Goal: Transaction & Acquisition: Book appointment/travel/reservation

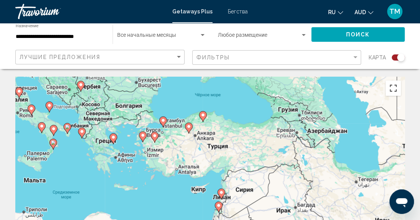
drag, startPoint x: 403, startPoint y: 159, endPoint x: 396, endPoint y: 91, distance: 68.8
click at [396, 91] on div "Чтобы активировать перетаскивание с помощью клавиатуры, нажмите Alt + Ввод. Пос…" at bounding box center [209, 190] width 389 height 229
click at [396, 91] on button "Включить полноэкранный режим" at bounding box center [392, 87] width 15 height 15
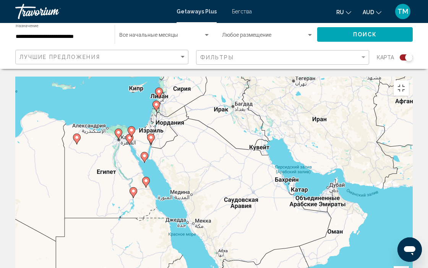
drag, startPoint x: 65, startPoint y: 129, endPoint x: 0, endPoint y: 28, distance: 120.0
click at [15, 76] on div "Чтобы активировать перетаскивание с помощью клавиатуры, нажмите Alt + Ввод. Пос…" at bounding box center [214, 190] width 398 height 229
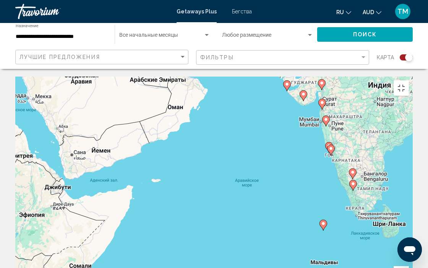
drag, startPoint x: 158, startPoint y: 129, endPoint x: 0, endPoint y: 5, distance: 201.3
click at [15, 76] on div "Чтобы активировать перетаскивание с помощью клавиатуры, нажмите Alt + Ввод. Пос…" at bounding box center [214, 190] width 398 height 229
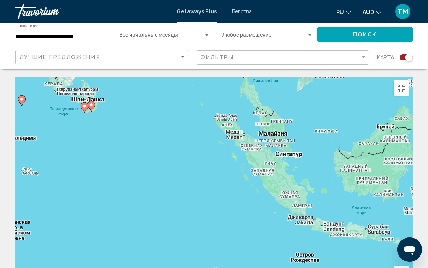
drag, startPoint x: 303, startPoint y: 183, endPoint x: 0, endPoint y: 58, distance: 327.7
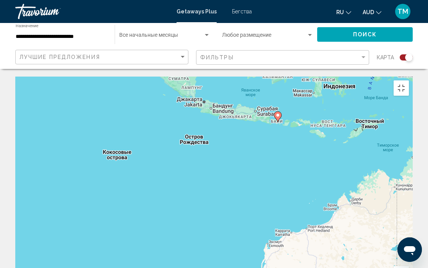
drag, startPoint x: 402, startPoint y: 119, endPoint x: 291, endPoint y: 0, distance: 162.6
click at [291, 76] on div "Чтобы активировать перетаскивание с помощью клавиатуры, нажмите Alt + Ввод. Пос…" at bounding box center [214, 190] width 398 height 229
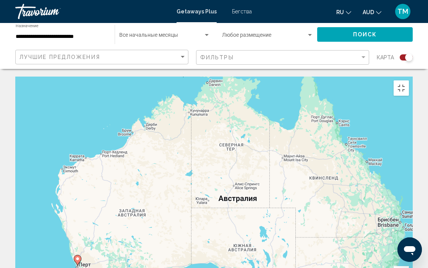
drag, startPoint x: 357, startPoint y: 180, endPoint x: 150, endPoint y: 103, distance: 220.9
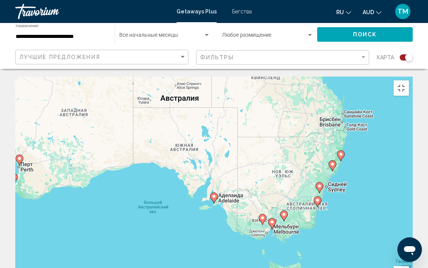
drag, startPoint x: 358, startPoint y: 100, endPoint x: 298, endPoint y: 0, distance: 116.6
click at [298, 76] on div "Чтобы активировать перетаскивание с помощью клавиатуры, нажмите Alt + Ввод. Пос…" at bounding box center [214, 190] width 398 height 229
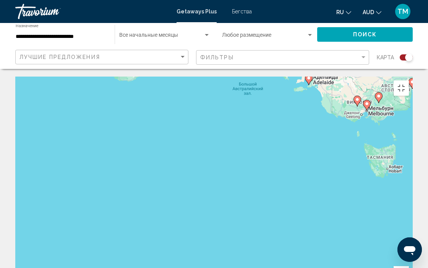
drag, startPoint x: 182, startPoint y: 152, endPoint x: 278, endPoint y: 32, distance: 154.5
click at [278, 76] on div "Чтобы активировать перетаскивание с помощью клавиатуры, нажмите Alt + Ввод. Пос…" at bounding box center [214, 190] width 398 height 229
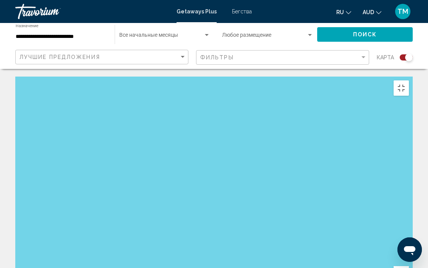
drag, startPoint x: 28, startPoint y: 193, endPoint x: 249, endPoint y: 8, distance: 288.3
click at [249, 76] on div "Чтобы активировать перетаскивание с помощью клавиатуры, нажмите Alt + Ввод. Пос…" at bounding box center [214, 190] width 398 height 229
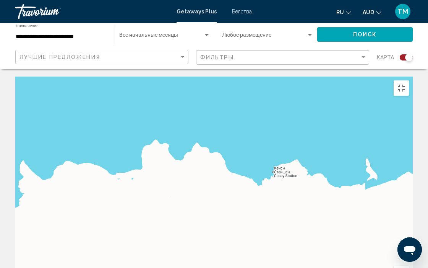
drag, startPoint x: 137, startPoint y: 237, endPoint x: 124, endPoint y: 53, distance: 184.4
click at [124, 76] on div "Основное содержание" at bounding box center [214, 190] width 398 height 229
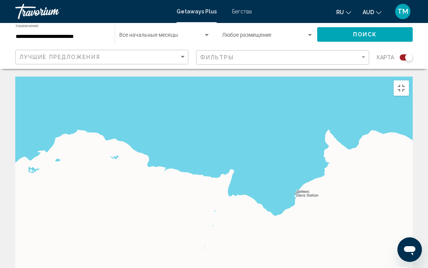
drag, startPoint x: 74, startPoint y: 73, endPoint x: 384, endPoint y: 42, distance: 312.1
click at [384, 76] on div "Основное содержание" at bounding box center [214, 190] width 398 height 229
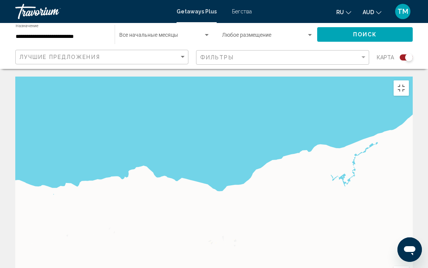
drag, startPoint x: 23, startPoint y: 96, endPoint x: 418, endPoint y: 50, distance: 398.1
click at [413, 76] on div "Основное содержание" at bounding box center [214, 190] width 398 height 229
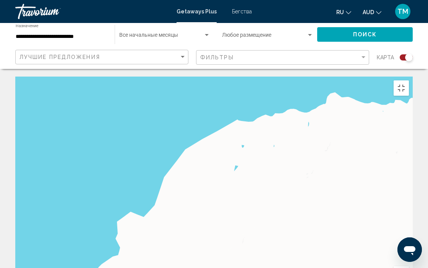
drag, startPoint x: 20, startPoint y: 113, endPoint x: 353, endPoint y: 30, distance: 343.7
click at [353, 76] on div "Основное содержание" at bounding box center [214, 190] width 398 height 229
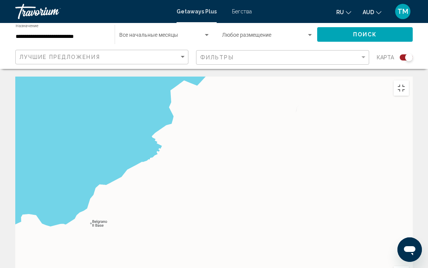
drag, startPoint x: 227, startPoint y: 215, endPoint x: 285, endPoint y: 75, distance: 151.6
click at [285, 76] on div "Основное содержание" at bounding box center [214, 190] width 398 height 229
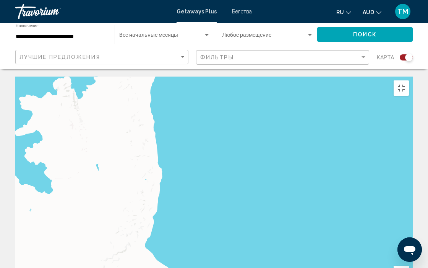
drag, startPoint x: 62, startPoint y: 127, endPoint x: 352, endPoint y: 264, distance: 320.0
click at [352, 219] on div "Быстрые клавиши Картографические данные Картографические данные ©2025 Картограф…" at bounding box center [214, 190] width 398 height 229
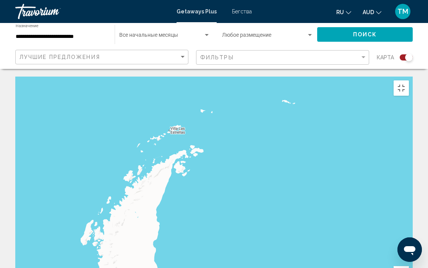
drag, startPoint x: 252, startPoint y: 69, endPoint x: 256, endPoint y: 267, distance: 198.2
click at [256, 219] on div "Основное содержание" at bounding box center [214, 190] width 398 height 229
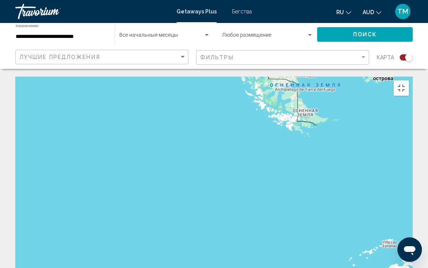
drag, startPoint x: 62, startPoint y: 156, endPoint x: 282, endPoint y: 267, distance: 246.0
click at [282, 219] on div "Основное содержание" at bounding box center [214, 190] width 398 height 229
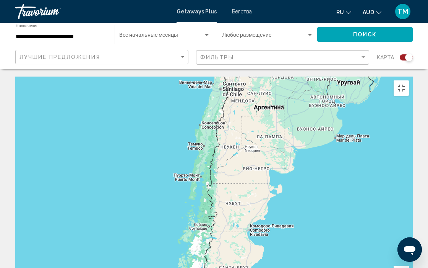
drag, startPoint x: 355, startPoint y: 34, endPoint x: 296, endPoint y: 267, distance: 240.3
click at [296, 219] on div "Быстрые клавиши Картографические данные Картографические данные ©2025 Google Ка…" at bounding box center [214, 190] width 398 height 229
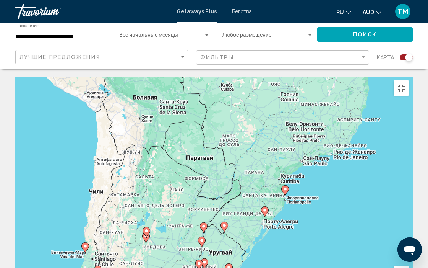
drag, startPoint x: 349, startPoint y: 96, endPoint x: 221, endPoint y: 266, distance: 213.3
click at [221, 219] on div "Чтобы активировать перетаскивание с помощью клавиатуры, нажмите Alt + Ввод. Пос…" at bounding box center [214, 190] width 398 height 229
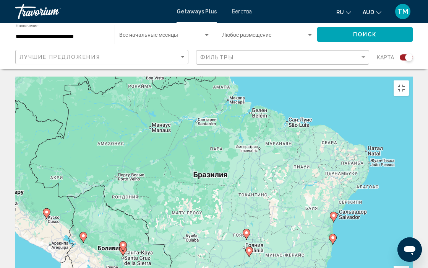
drag, startPoint x: 369, startPoint y: 116, endPoint x: 334, endPoint y: 267, distance: 155.5
click at [334, 219] on div "Чтобы активировать перетаскивание с помощью клавиатуры, нажмите Alt + Ввод. Пос…" at bounding box center [214, 190] width 398 height 229
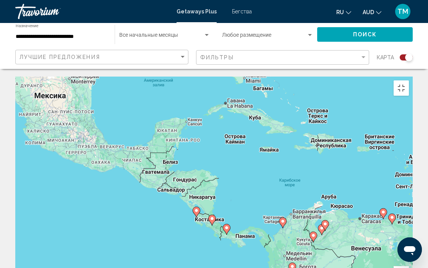
drag, startPoint x: 158, startPoint y: 57, endPoint x: 428, endPoint y: 267, distance: 342.8
click at [413, 219] on div "Чтобы активировать перетаскивание с помощью клавиатуры, нажмите Alt + Ввод. Пос…" at bounding box center [214, 190] width 398 height 229
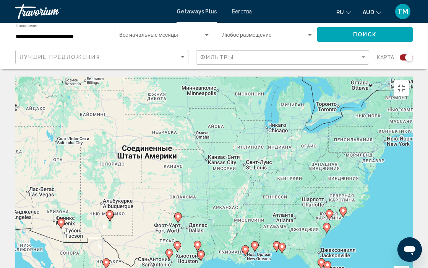
drag, startPoint x: 150, startPoint y: 21, endPoint x: 238, endPoint y: 241, distance: 237.2
click at [238, 219] on div "Чтобы активировать перетаскивание с помощью клавиатуры, нажмите Alt + Ввод. Пос…" at bounding box center [214, 190] width 398 height 229
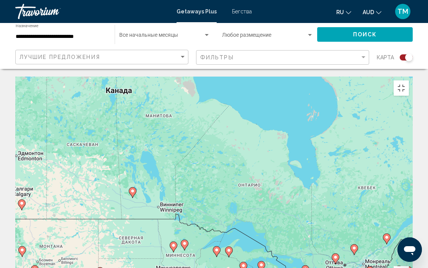
drag, startPoint x: 104, startPoint y: 87, endPoint x: 78, endPoint y: 267, distance: 182.3
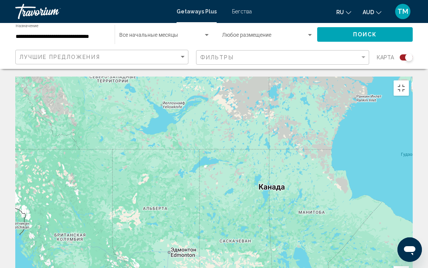
drag, startPoint x: 216, startPoint y: 28, endPoint x: 233, endPoint y: 267, distance: 239.6
click at [233, 219] on div "Чтобы активировать перетаскивание с помощью клавиатуры, нажмите Alt + Ввод. Пос…" at bounding box center [214, 190] width 398 height 229
click at [174, 135] on div "Чтобы активировать перетаскивание с помощью клавиатуры, нажмите Alt + Ввод. Пос…" at bounding box center [214, 190] width 398 height 229
click at [219, 133] on div "Чтобы активировать перетаскивание с помощью клавиатуры, нажмите Alt + Ввод. Пос…" at bounding box center [214, 190] width 398 height 229
click at [262, 137] on div "Чтобы активировать перетаскивание с помощью клавиатуры, нажмите Alt + Ввод. Пос…" at bounding box center [214, 190] width 398 height 229
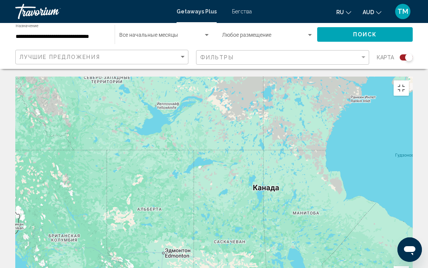
drag, startPoint x: 263, startPoint y: 137, endPoint x: 241, endPoint y: 140, distance: 22.4
click at [241, 140] on div "Чтобы активировать перетаскивание с помощью клавиатуры, нажмите Alt + Ввод. Пос…" at bounding box center [214, 190] width 398 height 229
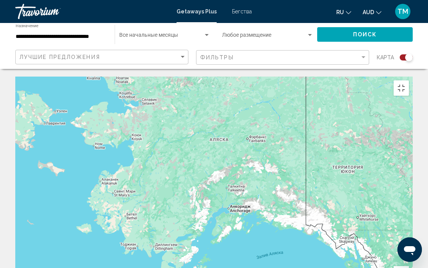
drag, startPoint x: 15, startPoint y: 191, endPoint x: 421, endPoint y: 267, distance: 412.5
click at [413, 219] on div "Чтобы активировать перетаскивание с помощью клавиатуры, нажмите Alt + Ввод. Пос…" at bounding box center [214, 190] width 398 height 229
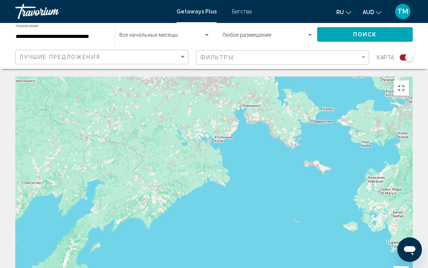
drag, startPoint x: 161, startPoint y: 41, endPoint x: 428, endPoint y: 40, distance: 266.6
click at [413, 76] on div "Основное содержание" at bounding box center [214, 190] width 398 height 229
click at [129, 144] on div "Основное содержание" at bounding box center [214, 190] width 398 height 229
click at [189, 114] on div "Основное содержание" at bounding box center [214, 190] width 398 height 229
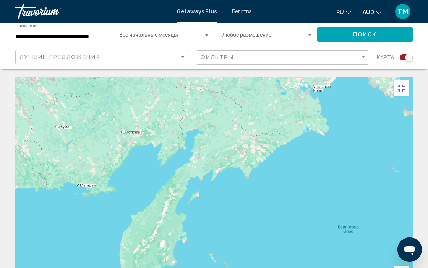
drag, startPoint x: 93, startPoint y: 117, endPoint x: 192, endPoint y: 68, distance: 111.2
click at [192, 76] on div "Основное содержание" at bounding box center [214, 190] width 398 height 229
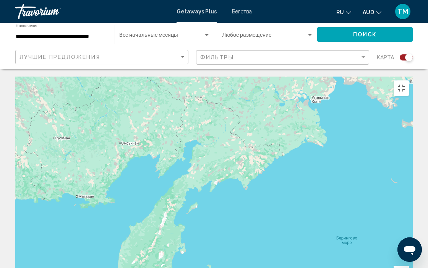
click at [192, 76] on div "Основное содержание" at bounding box center [214, 190] width 398 height 229
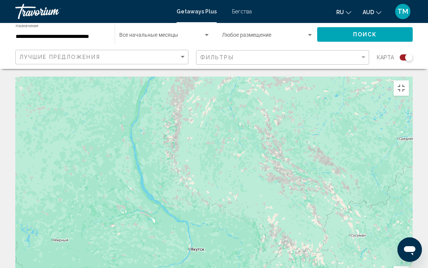
drag, startPoint x: 66, startPoint y: 79, endPoint x: 363, endPoint y: 176, distance: 312.7
click at [363, 176] on div "Основное содержание" at bounding box center [214, 190] width 398 height 229
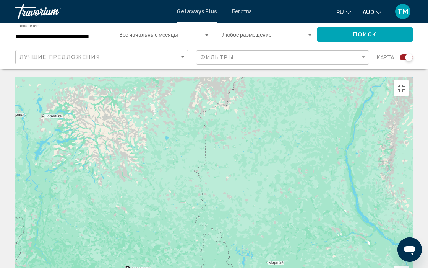
drag, startPoint x: 67, startPoint y: 187, endPoint x: 289, endPoint y: 208, distance: 222.5
click at [289, 208] on div "Основное содержание" at bounding box center [214, 190] width 398 height 229
click at [89, 138] on div "Основное содержание" at bounding box center [214, 190] width 398 height 229
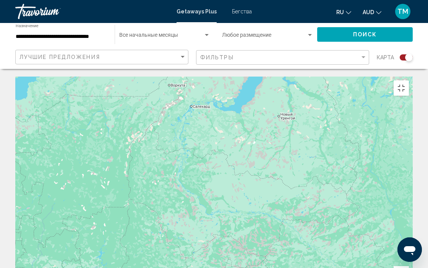
drag, startPoint x: 89, startPoint y: 138, endPoint x: 426, endPoint y: 63, distance: 345.5
click at [413, 76] on div "Основное содержание" at bounding box center [214, 190] width 398 height 229
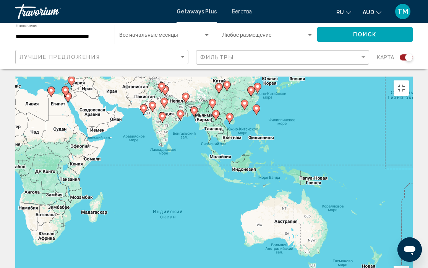
drag, startPoint x: 301, startPoint y: 238, endPoint x: 231, endPoint y: 36, distance: 213.9
click at [231, 76] on div "Чтобы активировать перетаскивание с помощью клавиатуры, нажмите Alt + Ввод. Пос…" at bounding box center [214, 190] width 398 height 229
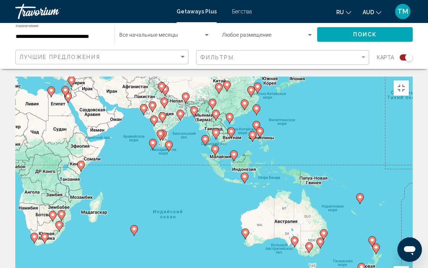
click at [362, 149] on div "Чтобы активировать перетаскивание с помощью клавиатуры, нажмите Alt + Ввод. Пос…" at bounding box center [214, 190] width 398 height 229
click at [409, 219] on button "Увеличить" at bounding box center [401, 273] width 15 height 15
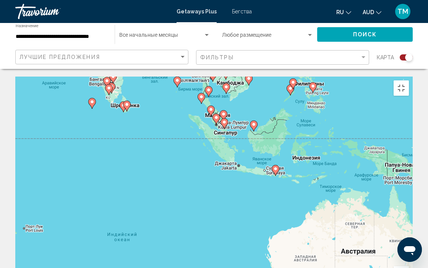
click at [409, 219] on button "Увеличить" at bounding box center [401, 273] width 15 height 15
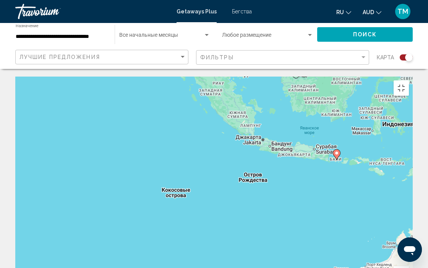
click at [409, 219] on button "Увеличить" at bounding box center [401, 273] width 15 height 15
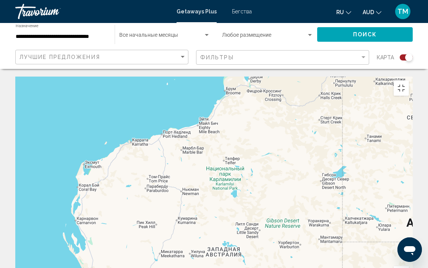
drag, startPoint x: 364, startPoint y: 208, endPoint x: 8, endPoint y: 0, distance: 412.4
click at [15, 76] on div "Чтобы активировать перетаскивание с помощью клавиатуры, нажмите Alt + Ввод. Пос…" at bounding box center [214, 190] width 398 height 229
click at [180, 166] on div "Чтобы активировать перетаскивание с помощью клавиатуры, нажмите Alt + Ввод. Пос…" at bounding box center [214, 190] width 398 height 229
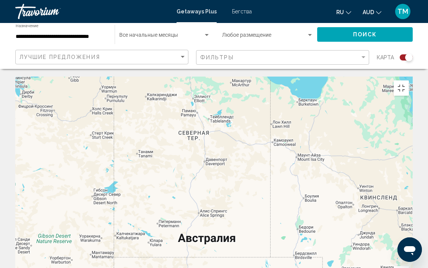
drag, startPoint x: 247, startPoint y: 178, endPoint x: 18, endPoint y: 192, distance: 229.9
click at [18, 192] on div "Чтобы активировать перетаскивание с помощью клавиатуры, нажмите Alt + Ввод. Пос…" at bounding box center [214, 190] width 398 height 229
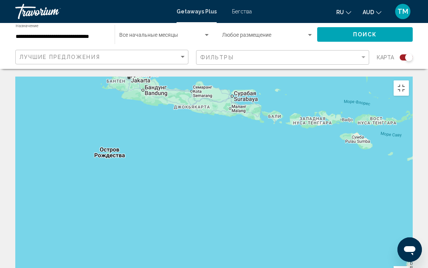
drag, startPoint x: 26, startPoint y: 86, endPoint x: 428, endPoint y: 267, distance: 441.0
click at [413, 219] on div "Быстрые клавиши Картографические данные Картографические данные ©2025 Google Ка…" at bounding box center [214, 190] width 398 height 229
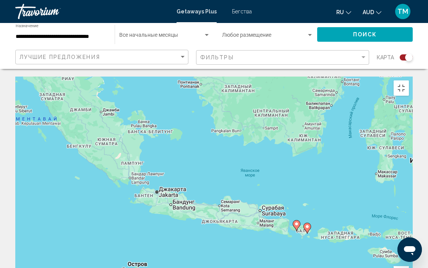
drag, startPoint x: 63, startPoint y: 37, endPoint x: 92, endPoint y: 153, distance: 119.7
click at [92, 153] on div "Чтобы активировать перетаскивание с помощью клавиатуры, нажмите Alt + Ввод. Пос…" at bounding box center [214, 190] width 398 height 229
click at [135, 133] on div "Чтобы активировать перетаскивание с помощью клавиатуры, нажмите Alt + Ввод. Пос…" at bounding box center [214, 190] width 398 height 229
click at [235, 87] on div "Чтобы активировать перетаскивание с помощью клавиатуры, нажмите Alt + Ввод. Пос…" at bounding box center [214, 190] width 398 height 229
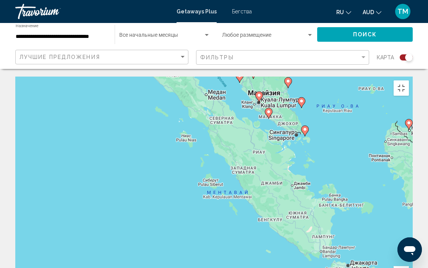
drag, startPoint x: 236, startPoint y: 87, endPoint x: 428, endPoint y: 162, distance: 206.6
click at [413, 162] on div "Чтобы активировать перетаскивание с помощью клавиатуры, нажмите Alt + Ввод. Пос…" at bounding box center [214, 190] width 398 height 229
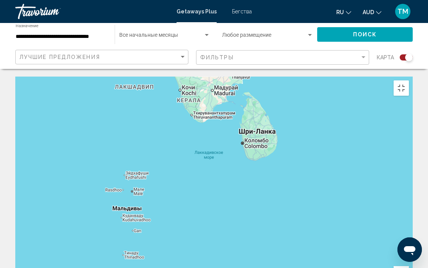
drag, startPoint x: 49, startPoint y: 164, endPoint x: 421, endPoint y: 267, distance: 386.3
click at [413, 219] on div "Чтобы активировать перетаскивание с помощью клавиатуры, нажмите Alt + Ввод. Пос…" at bounding box center [214, 190] width 398 height 229
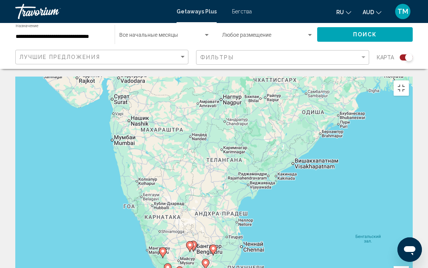
drag, startPoint x: 152, startPoint y: 54, endPoint x: 144, endPoint y: 267, distance: 213.2
click at [144, 219] on div "Чтобы активировать перетаскивание с помощью клавиатуры, нажмите Alt + Ввод. Пос…" at bounding box center [214, 190] width 398 height 229
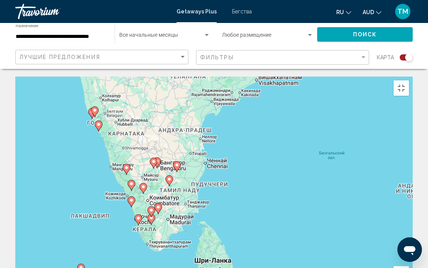
drag, startPoint x: 183, startPoint y: 83, endPoint x: 147, endPoint y: 1, distance: 89.6
click at [147, 76] on div "Чтобы активировать перетаскивание с помощью клавиатуры, нажмите Alt + Ввод. Пос…" at bounding box center [214, 190] width 398 height 229
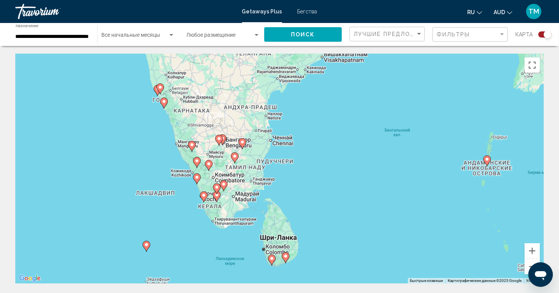
drag, startPoint x: 77, startPoint y: 41, endPoint x: 101, endPoint y: 18, distance: 33.3
drag, startPoint x: 101, startPoint y: 18, endPoint x: 328, endPoint y: 104, distance: 243.1
click at [328, 104] on div "Чтобы активировать перетаскивание с помощью клавиатуры, нажмите Alt + Ввод. Пос…" at bounding box center [279, 168] width 529 height 229
click at [419, 34] on div "Сортировать по" at bounding box center [419, 34] width 4 height 2
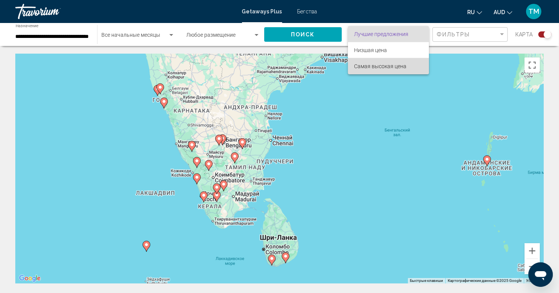
click at [401, 66] on span "Самая высокая цена" at bounding box center [380, 66] width 52 height 6
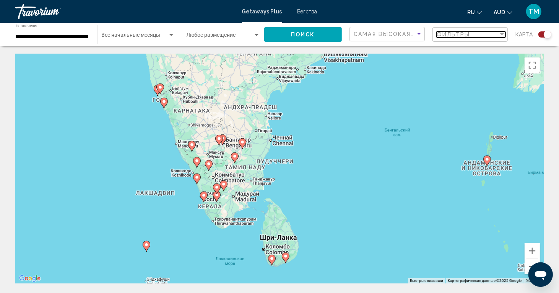
click at [419, 34] on div "Фильтр" at bounding box center [502, 34] width 4 height 2
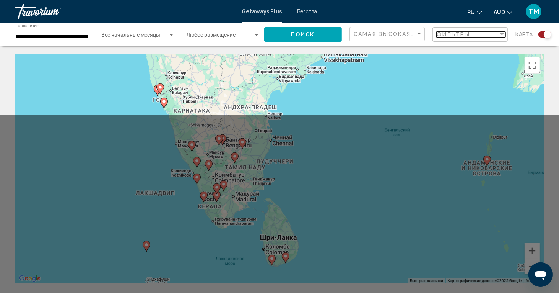
click at [419, 33] on div "Фильтр" at bounding box center [502, 34] width 4 height 2
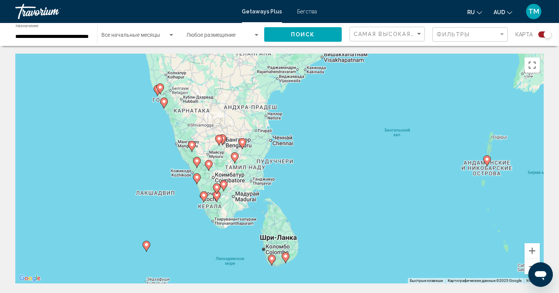
click at [419, 34] on div "Виджет поиска" at bounding box center [545, 34] width 13 height 6
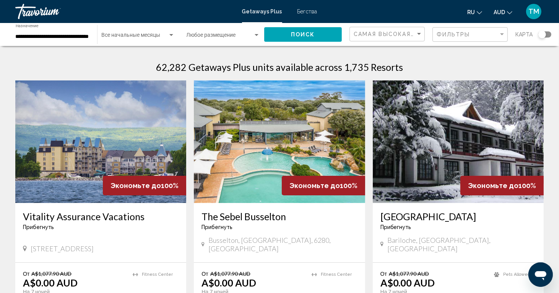
click at [419, 34] on div "Виджет поиска" at bounding box center [543, 35] width 8 height 8
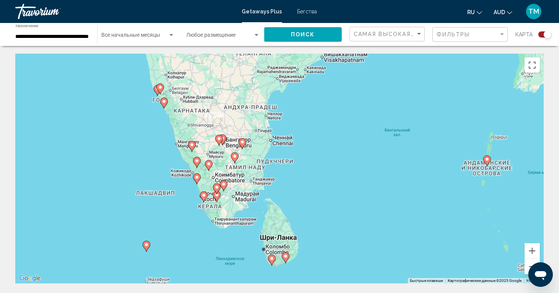
click at [419, 33] on div "Виджет поиска" at bounding box center [545, 34] width 13 height 6
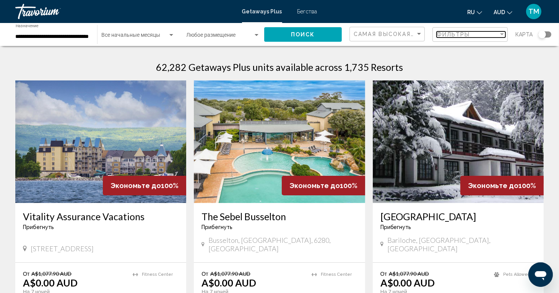
click at [419, 32] on div "Фильтр" at bounding box center [502, 34] width 7 height 6
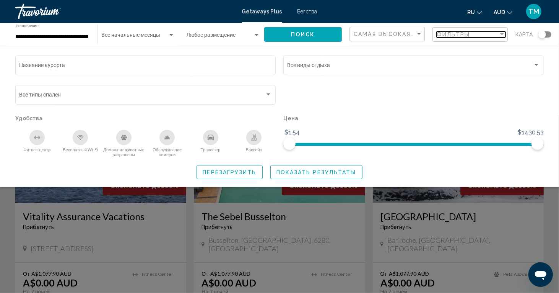
click at [419, 32] on div "Фильтр" at bounding box center [502, 34] width 7 height 6
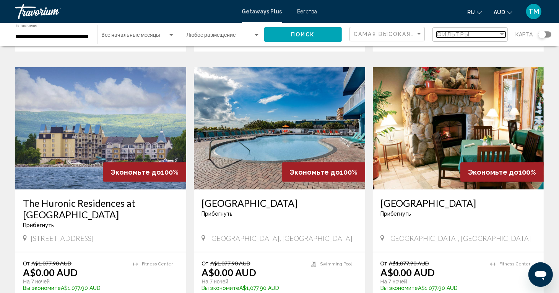
scroll to position [815, 0]
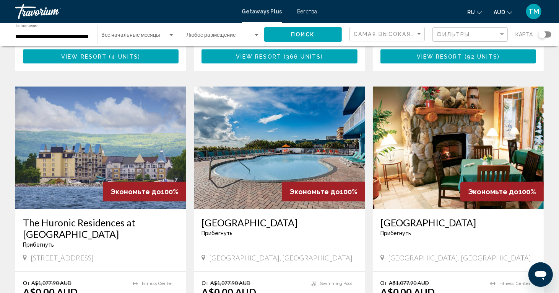
click at [419, 216] on div "[GEOGRAPHIC_DATA] Прибегнуть - Это курорт только для взрослых [GEOGRAPHIC_DATA]…" at bounding box center [458, 240] width 171 height 62
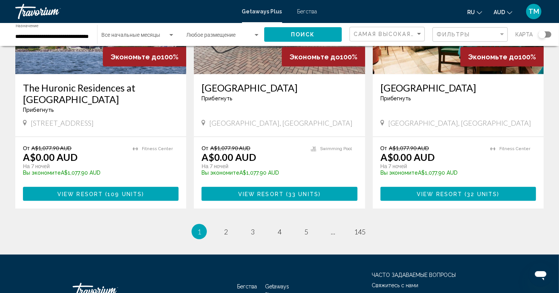
scroll to position [963, 0]
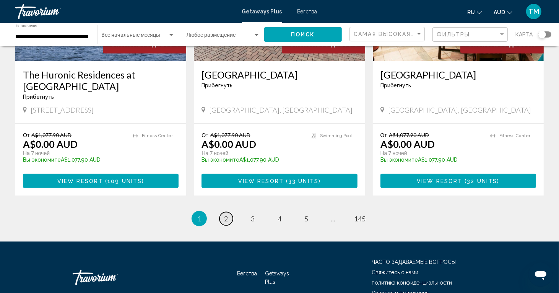
click at [225, 214] on span "2" at bounding box center [226, 218] width 4 height 8
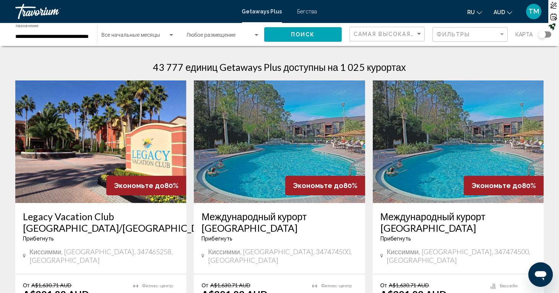
click at [258, 34] on div "Виджет поиска" at bounding box center [257, 35] width 4 height 2
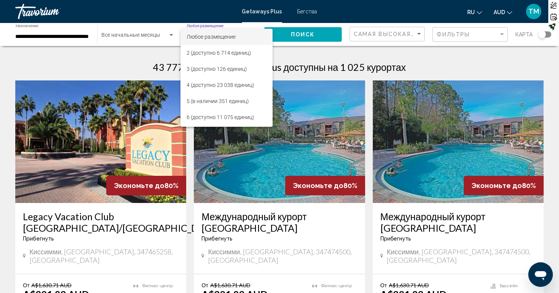
click at [172, 34] on div at bounding box center [279, 146] width 559 height 293
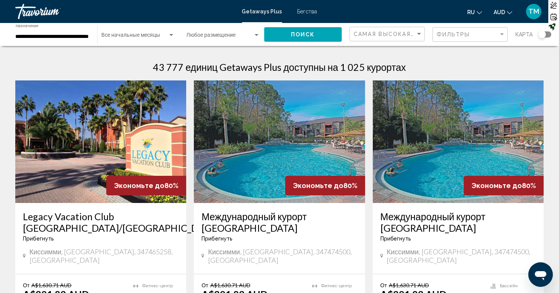
click at [172, 34] on div "Виджет поиска" at bounding box center [171, 35] width 4 height 2
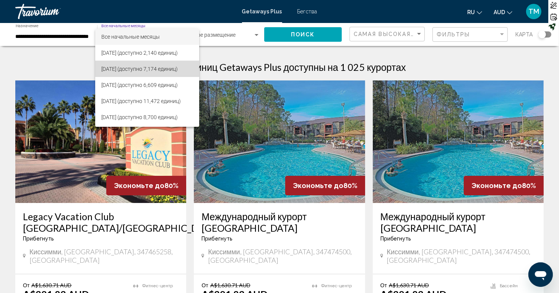
click at [161, 67] on font "[DATE] (доступно 7,174 единиц)" at bounding box center [139, 69] width 76 height 6
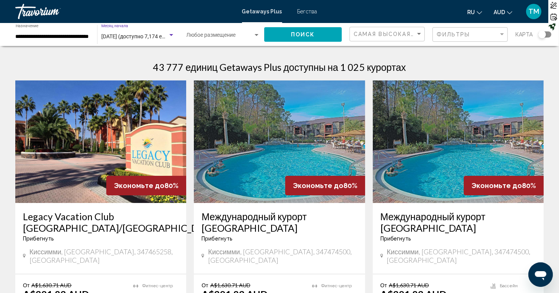
click at [88, 35] on input "**********" at bounding box center [53, 37] width 74 height 6
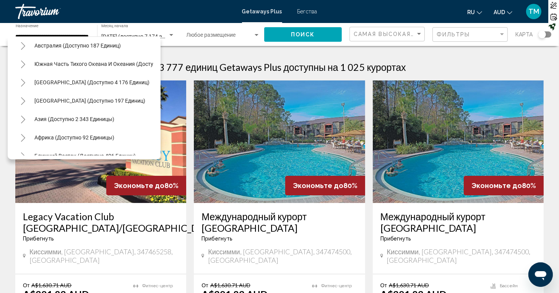
scroll to position [843, 0]
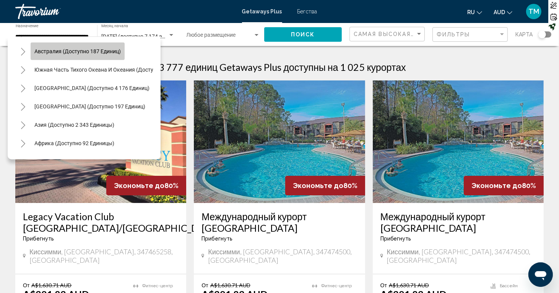
click at [101, 53] on span "Австралия (доступно 187 единиц)" at bounding box center [77, 51] width 86 height 6
type input "**********"
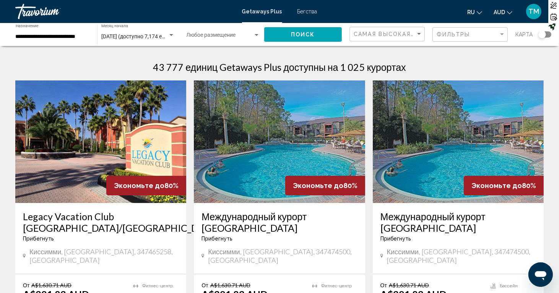
click at [296, 32] on span "Поиск" at bounding box center [303, 35] width 24 height 6
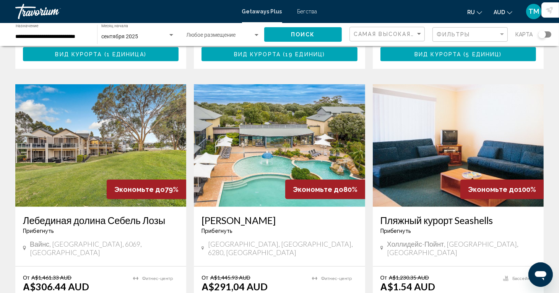
scroll to position [292, 0]
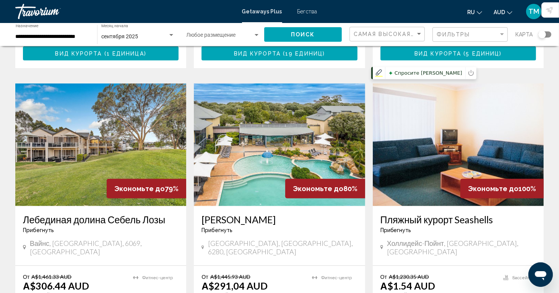
click at [419, 160] on img "Основное содержание" at bounding box center [458, 144] width 171 height 122
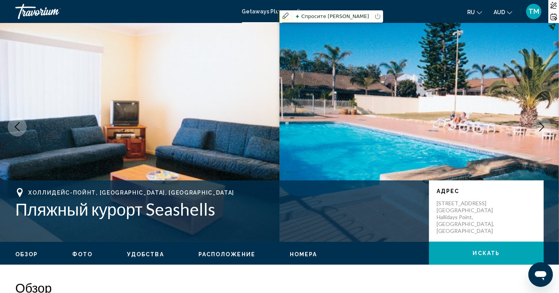
scroll to position [9, 0]
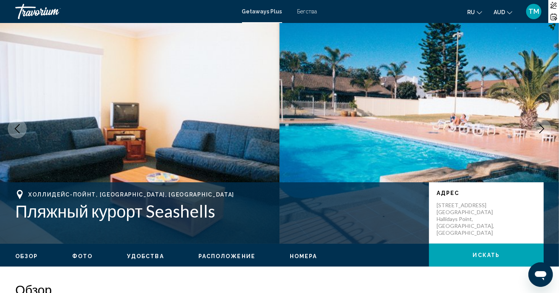
click at [419, 219] on span "искать" at bounding box center [486, 255] width 27 height 6
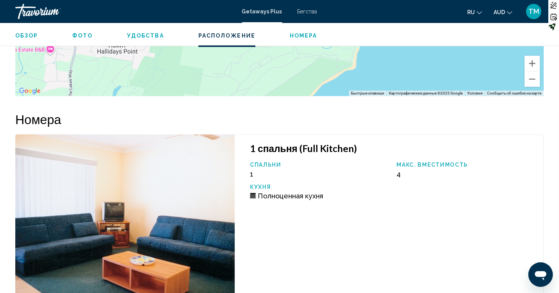
scroll to position [1016, 0]
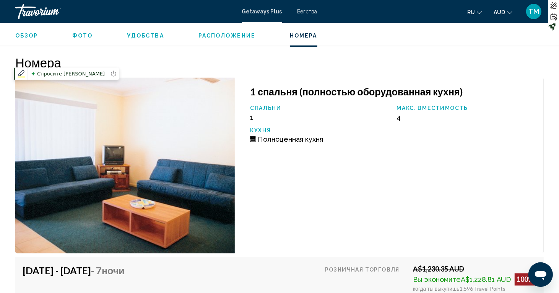
click at [153, 181] on img "Основное содержание" at bounding box center [125, 166] width 220 height 176
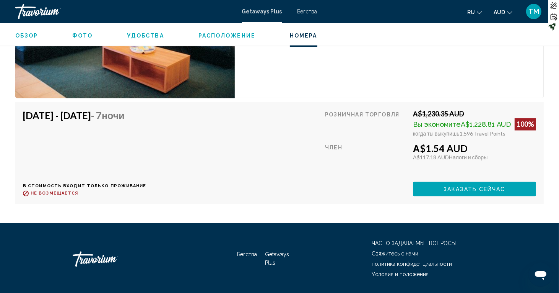
scroll to position [1186, 0]
